Goal: Information Seeking & Learning: Find specific fact

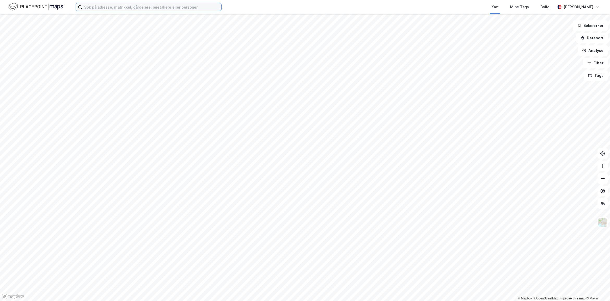
click at [99, 6] on input at bounding box center [151, 7] width 139 height 8
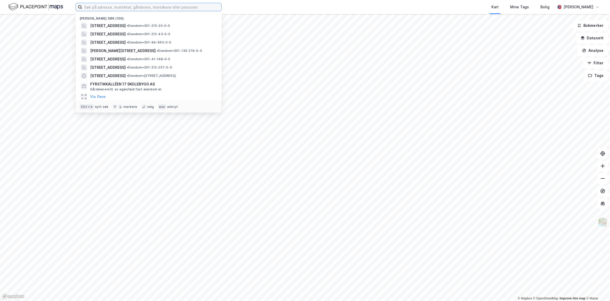
paste input "Bergsbygdaveien 710"
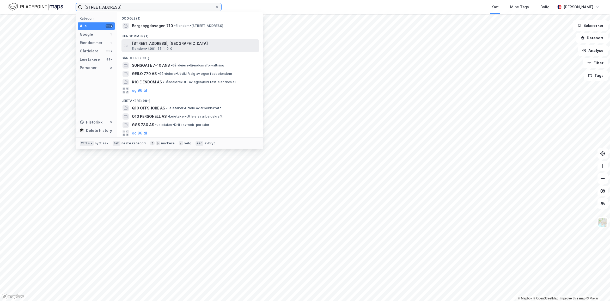
type input "Bergsbygdaveien 710"
click at [154, 46] on span "Bergsbygdavegen 710, 3949, PORSGRUNN, PORSGRUNN" at bounding box center [194, 43] width 125 height 6
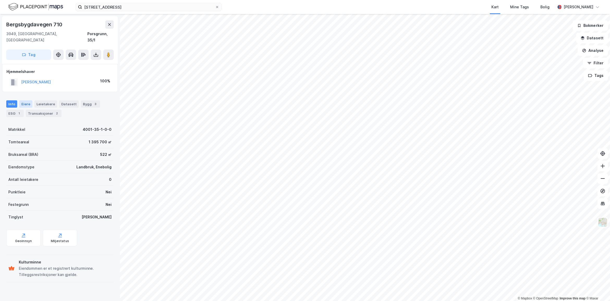
click at [23, 100] on div "Eiere" at bounding box center [25, 103] width 13 height 7
